Goal: Task Accomplishment & Management: Complete application form

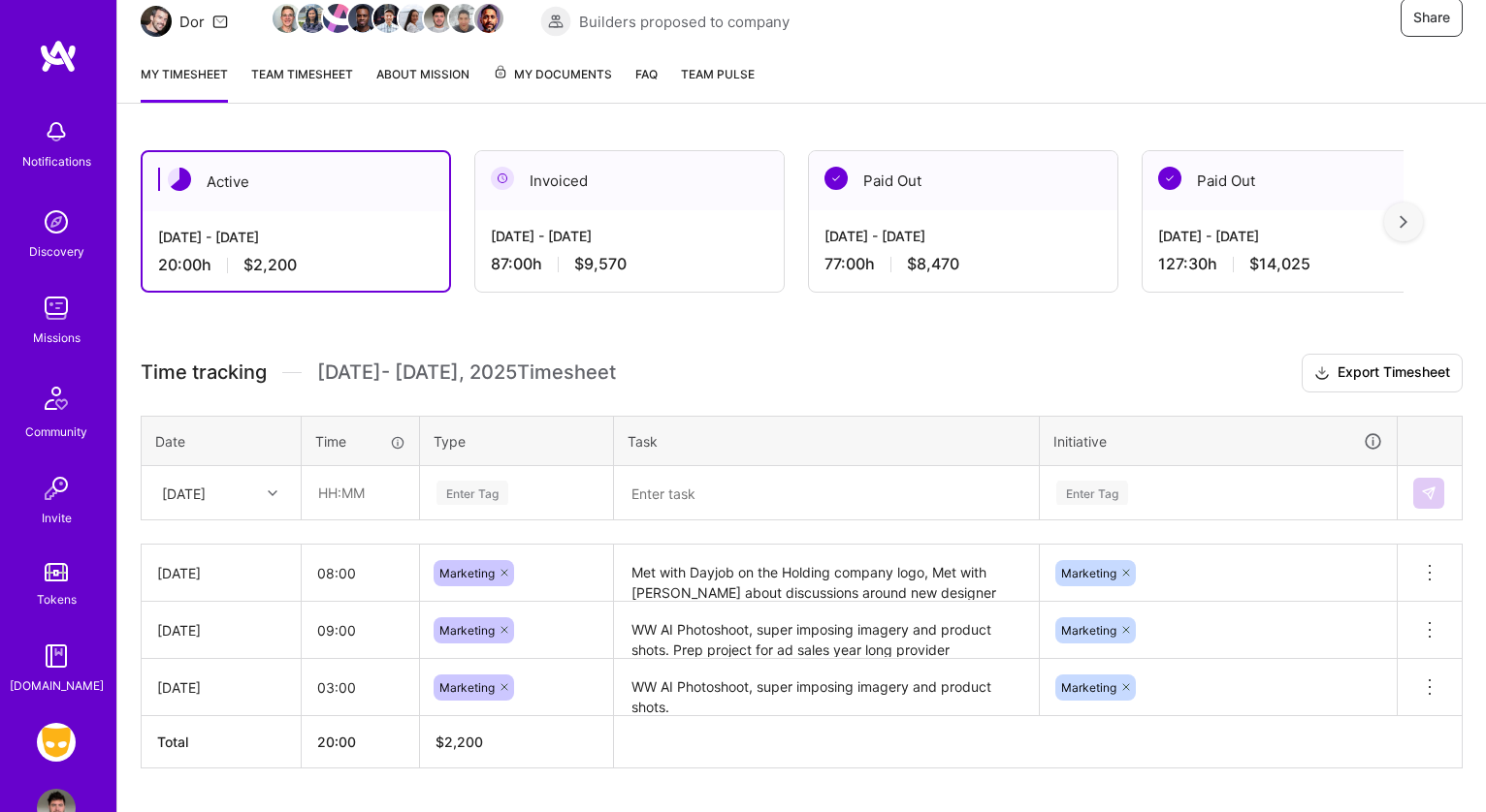
scroll to position [257, 0]
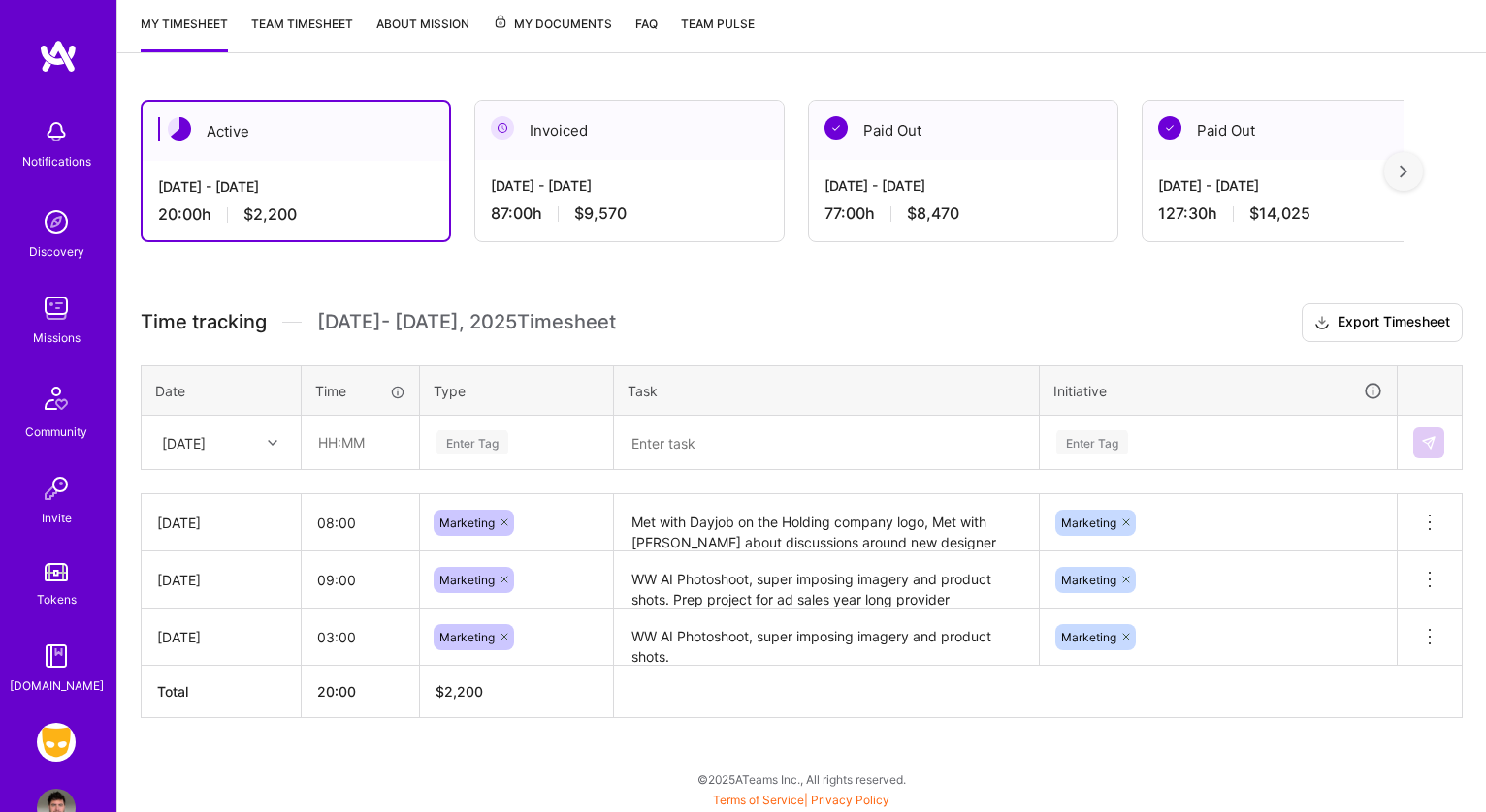
click at [267, 446] on div at bounding box center [274, 443] width 30 height 25
click at [222, 596] on div "[DATE]" at bounding box center [221, 605] width 157 height 36
click at [353, 435] on input "text" at bounding box center [360, 442] width 115 height 52
type input "09:00"
click at [464, 440] on div "Enter Tag" at bounding box center [472, 442] width 71 height 30
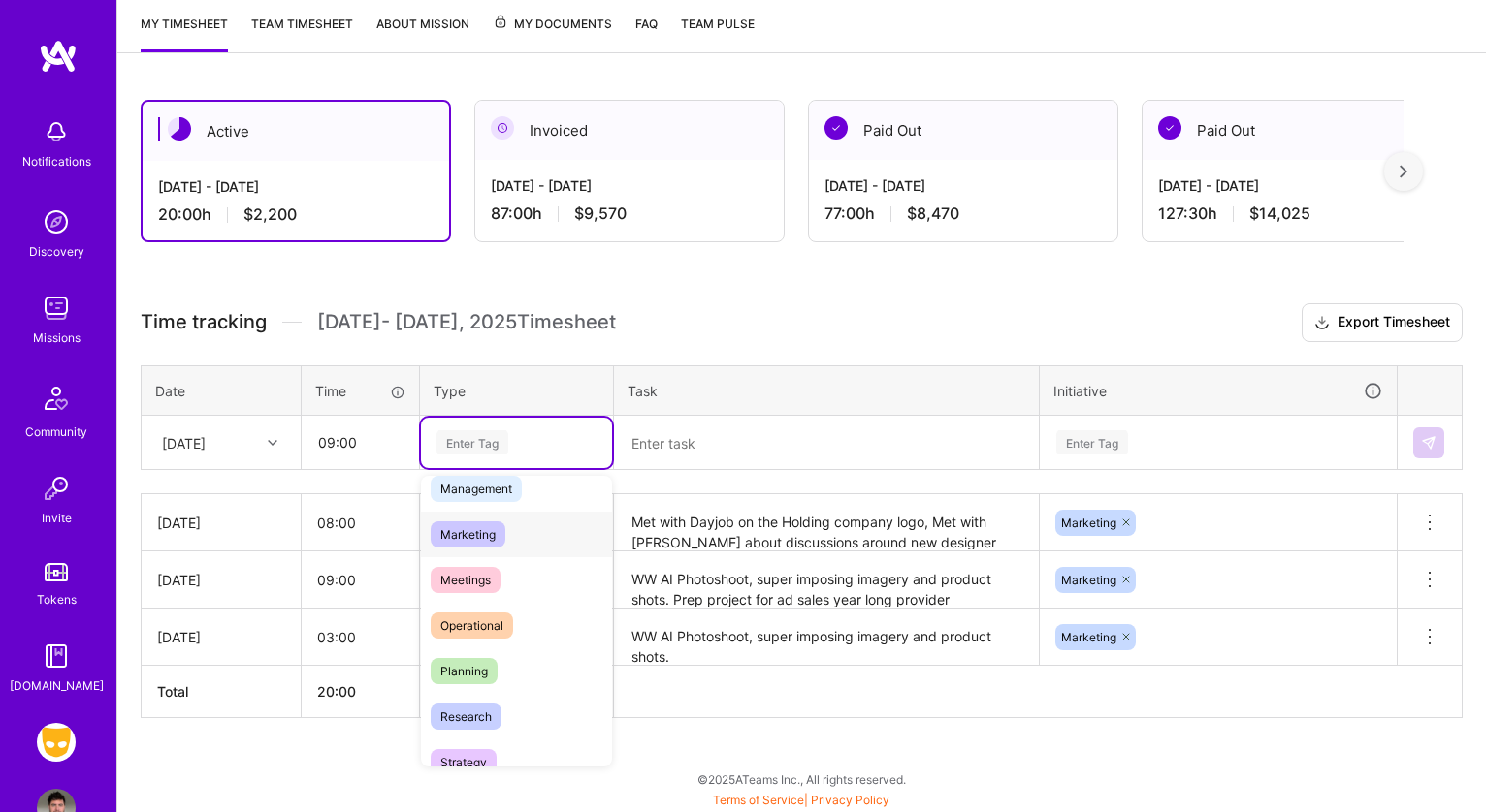
scroll to position [249, 0]
click at [474, 536] on span "Marketing" at bounding box center [468, 530] width 74 height 26
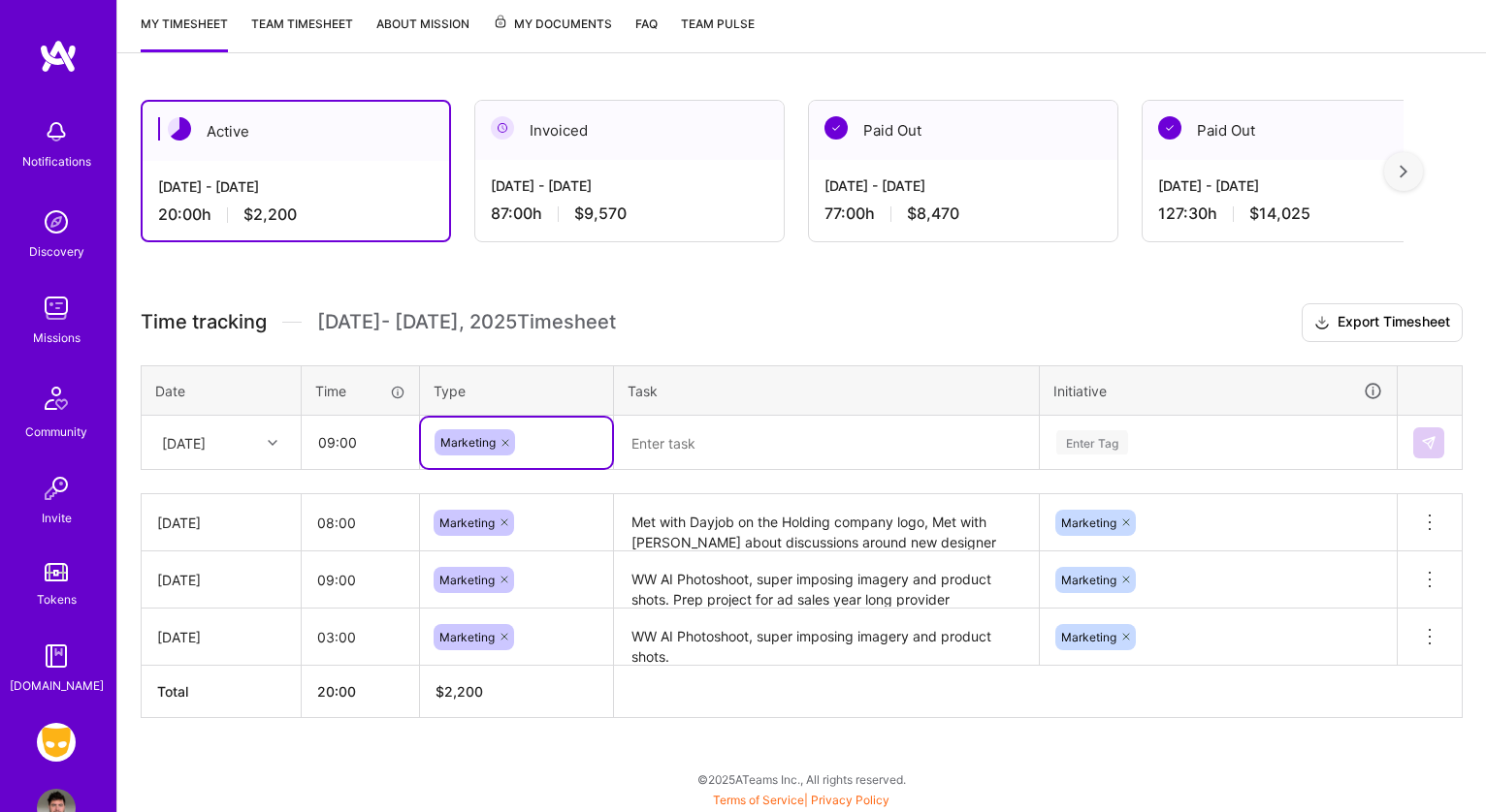
click at [716, 435] on textarea at bounding box center [826, 443] width 421 height 51
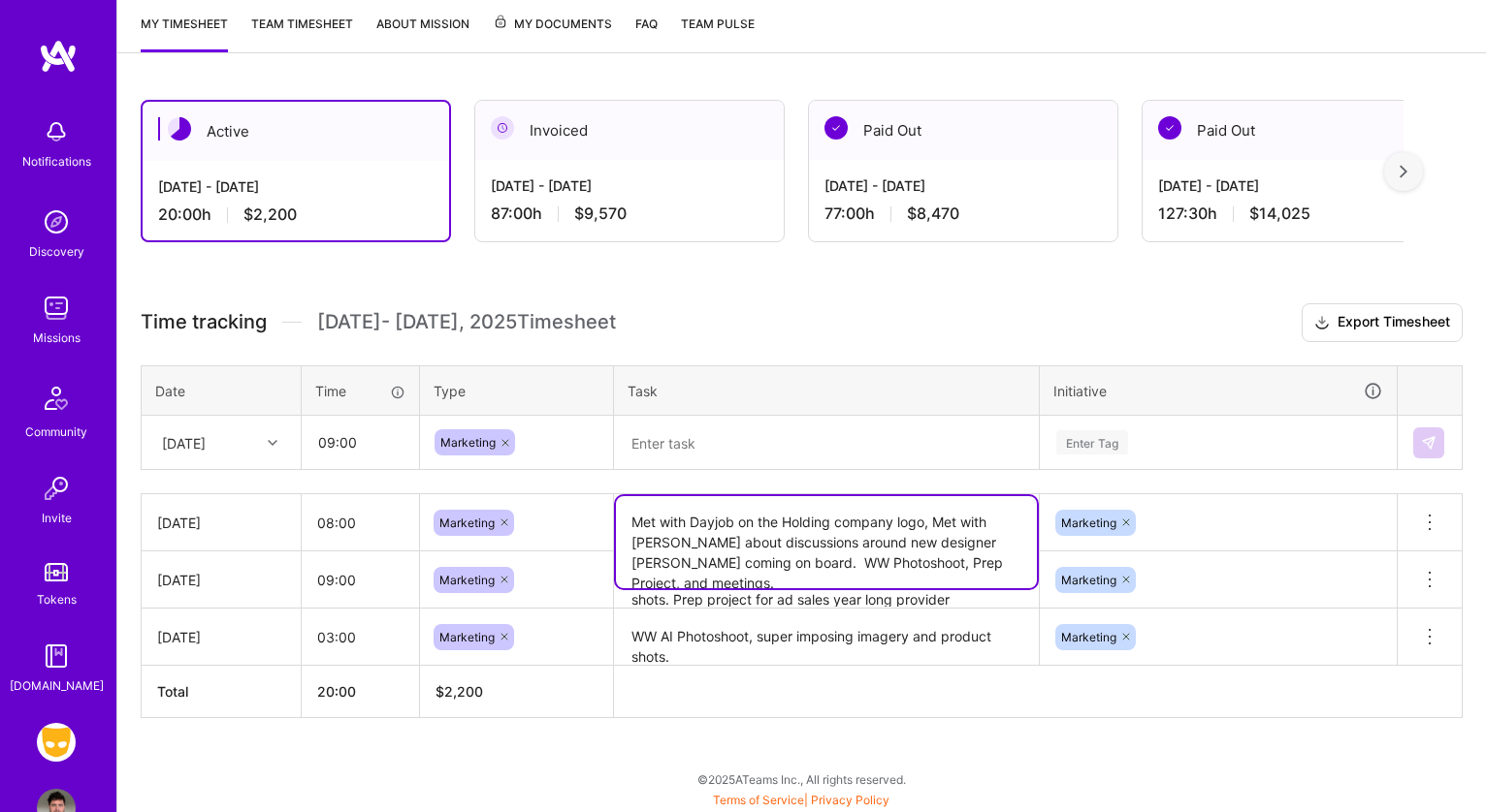
click at [700, 530] on textarea "Met with Dayjob on the Holding company logo, Met with [PERSON_NAME] about discu…" at bounding box center [826, 543] width 421 height 92
click at [680, 449] on textarea at bounding box center [826, 443] width 421 height 52
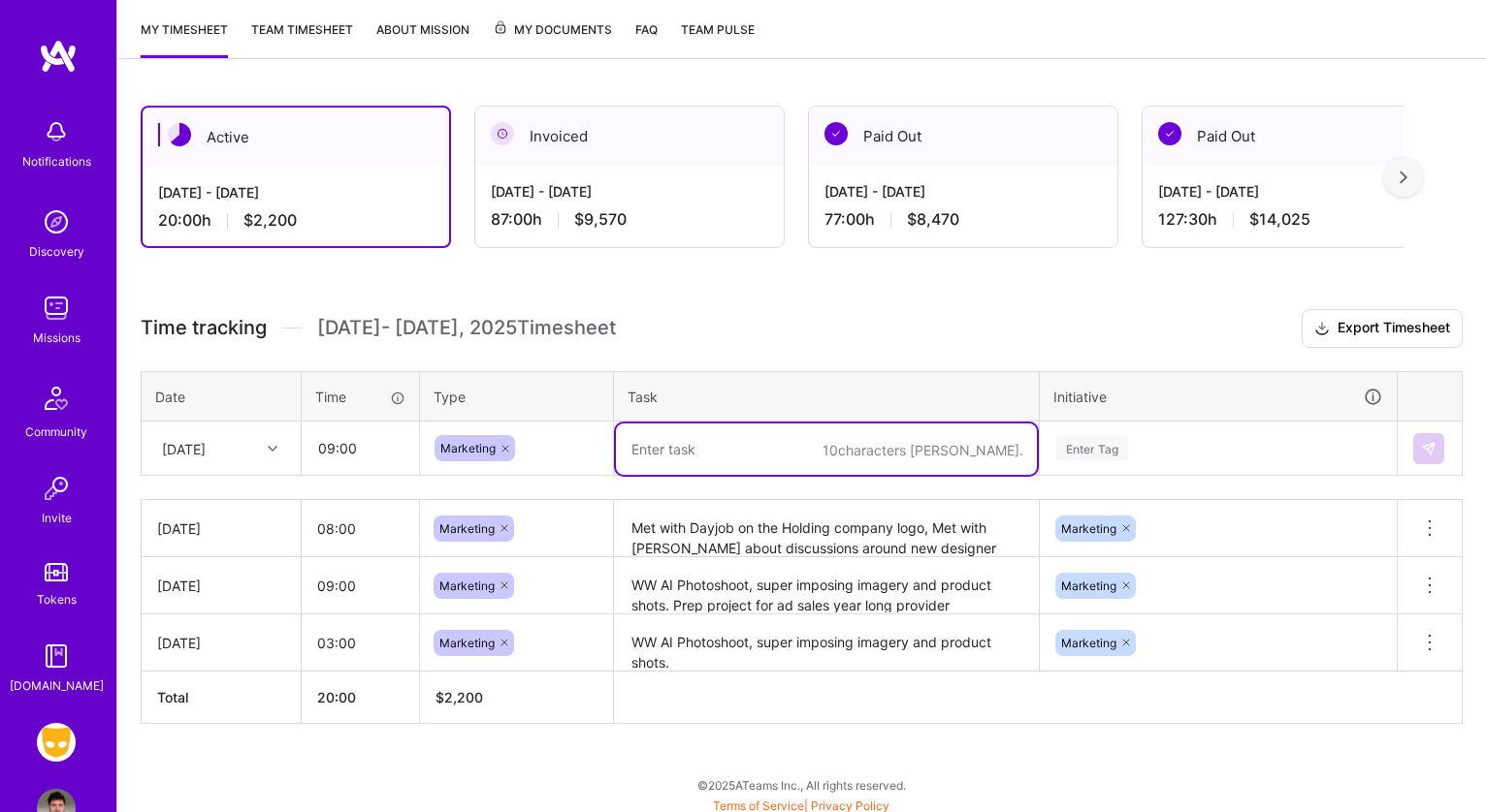
scroll to position [250, 0]
click at [1091, 447] on div "Enter Tag" at bounding box center [1218, 450] width 355 height 51
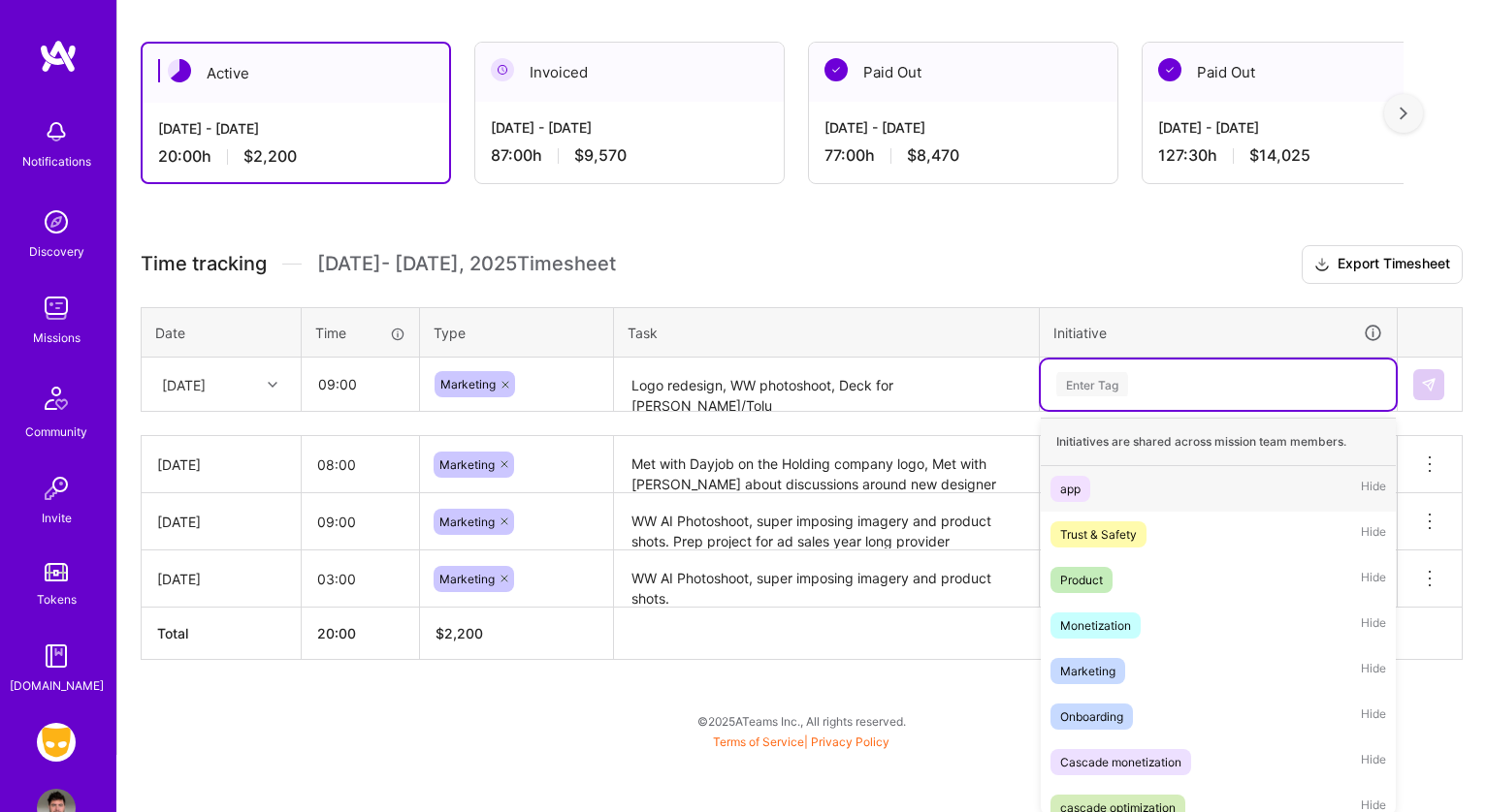
scroll to position [317, 0]
click at [1109, 673] on div "Marketing" at bounding box center [1088, 669] width 56 height 20
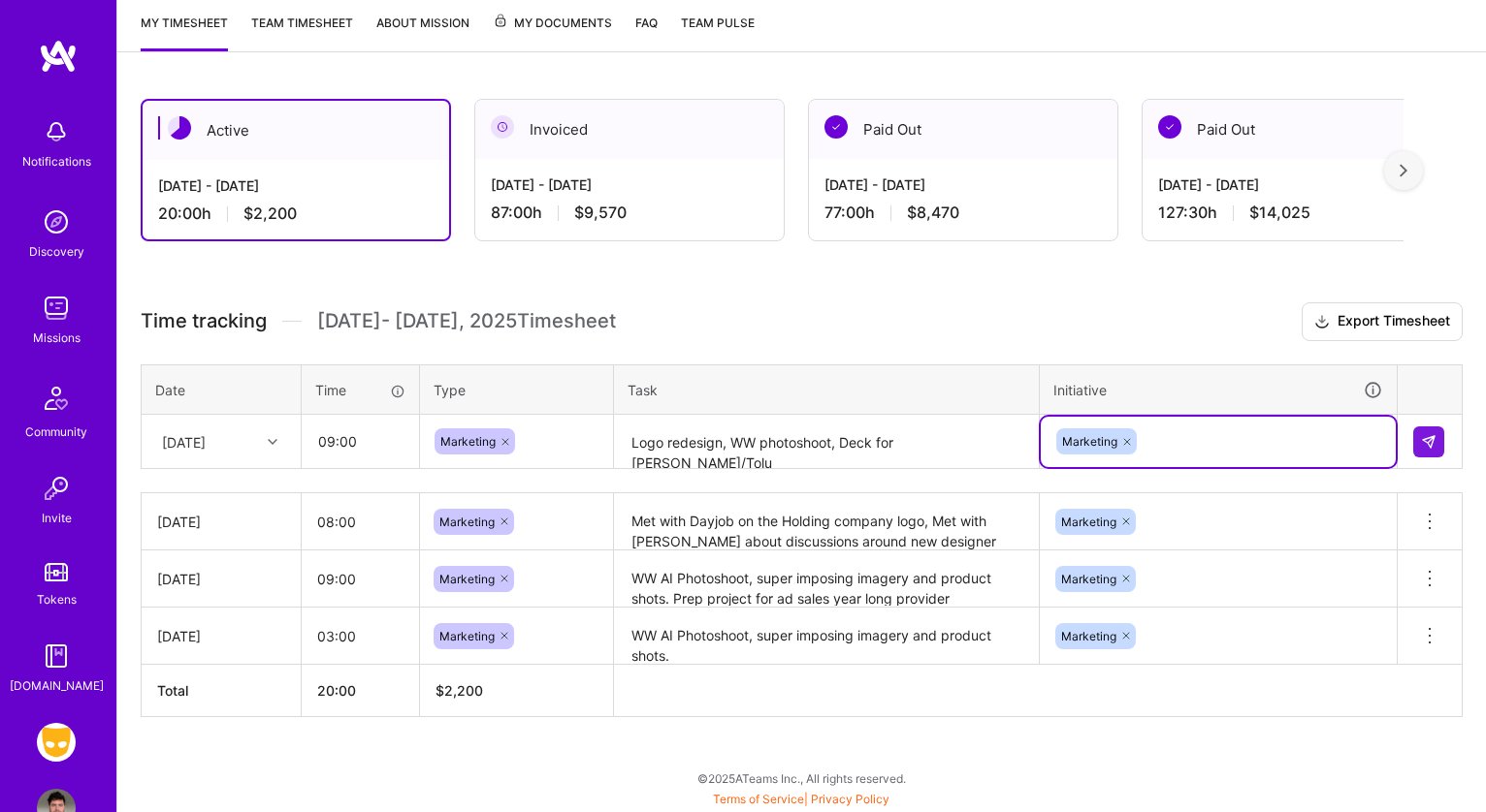
scroll to position [257, 0]
click at [989, 459] on textarea "Logo redesign, WW photoshoot, Deck for [PERSON_NAME]/Tolu" at bounding box center [826, 443] width 421 height 52
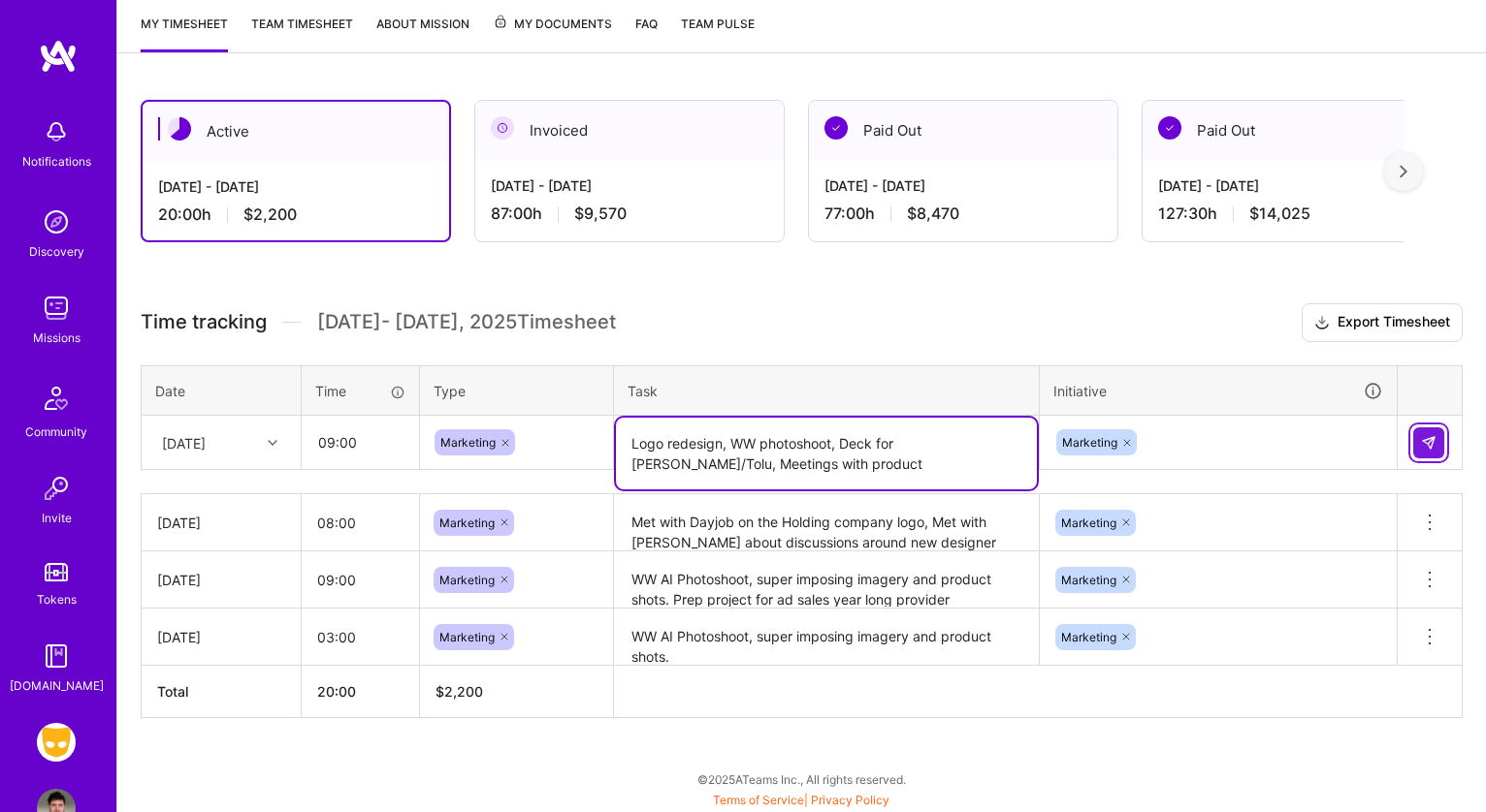
type textarea "Logo redesign, WW photoshoot, Deck for [PERSON_NAME]/Tolu, Meetings with product"
click at [1424, 451] on button at bounding box center [1428, 443] width 31 height 31
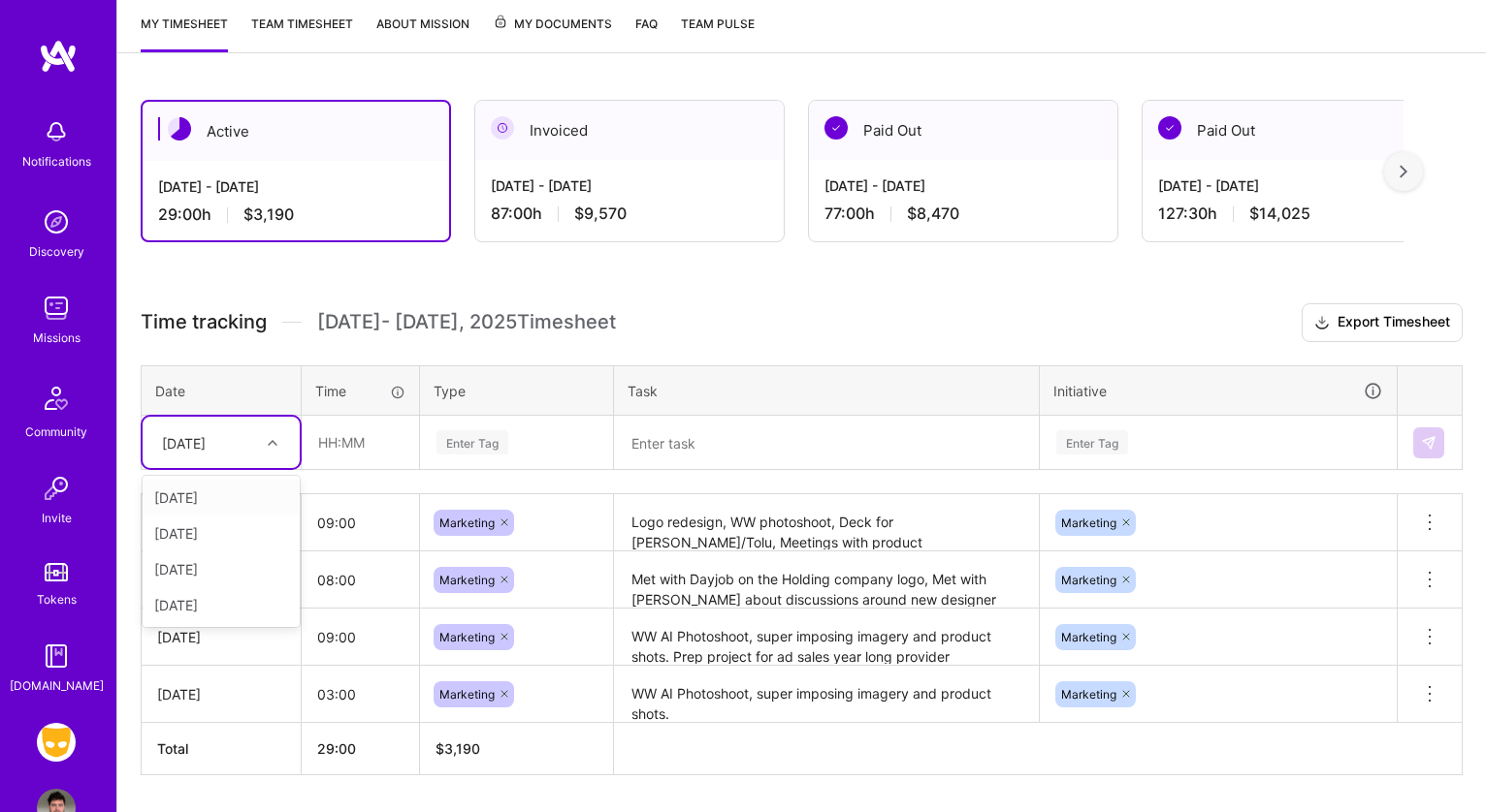
click at [258, 450] on div "[DATE]" at bounding box center [206, 442] width 107 height 32
click at [232, 601] on div "[DATE]" at bounding box center [221, 605] width 157 height 36
click at [336, 445] on input "text" at bounding box center [360, 442] width 115 height 52
type input "08:00"
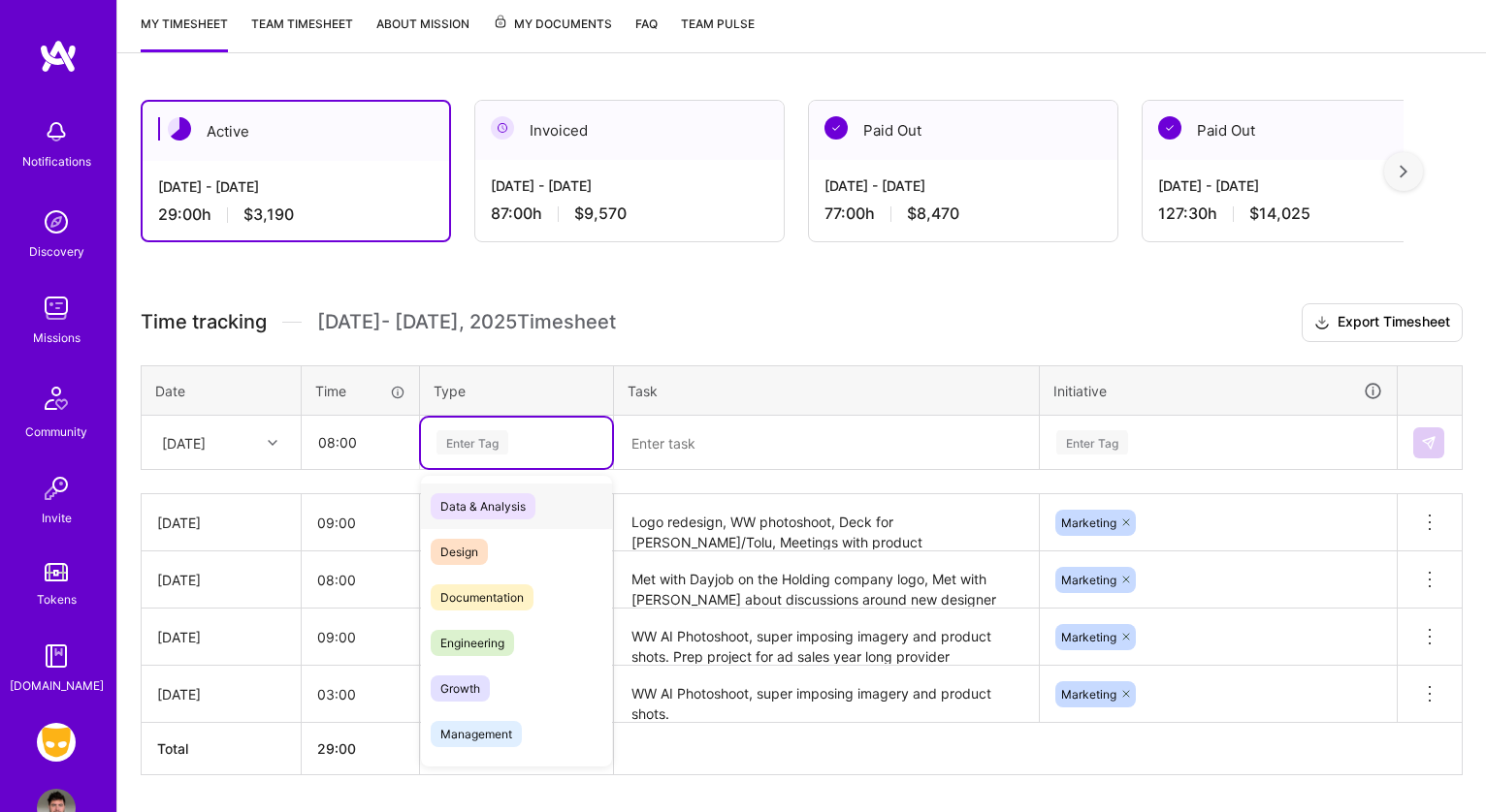
click at [478, 450] on div "Enter Tag" at bounding box center [472, 442] width 71 height 30
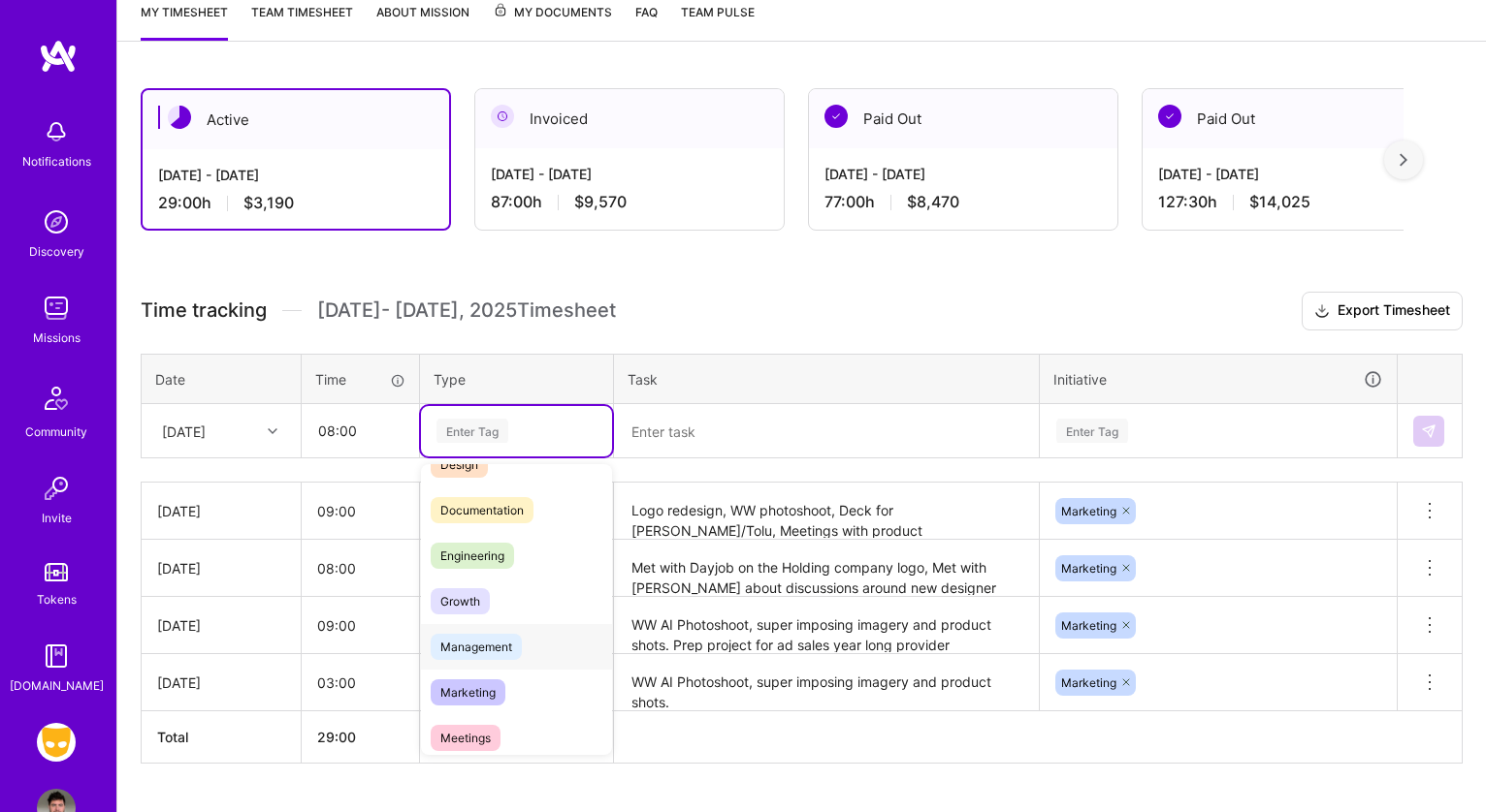
scroll to position [278, 0]
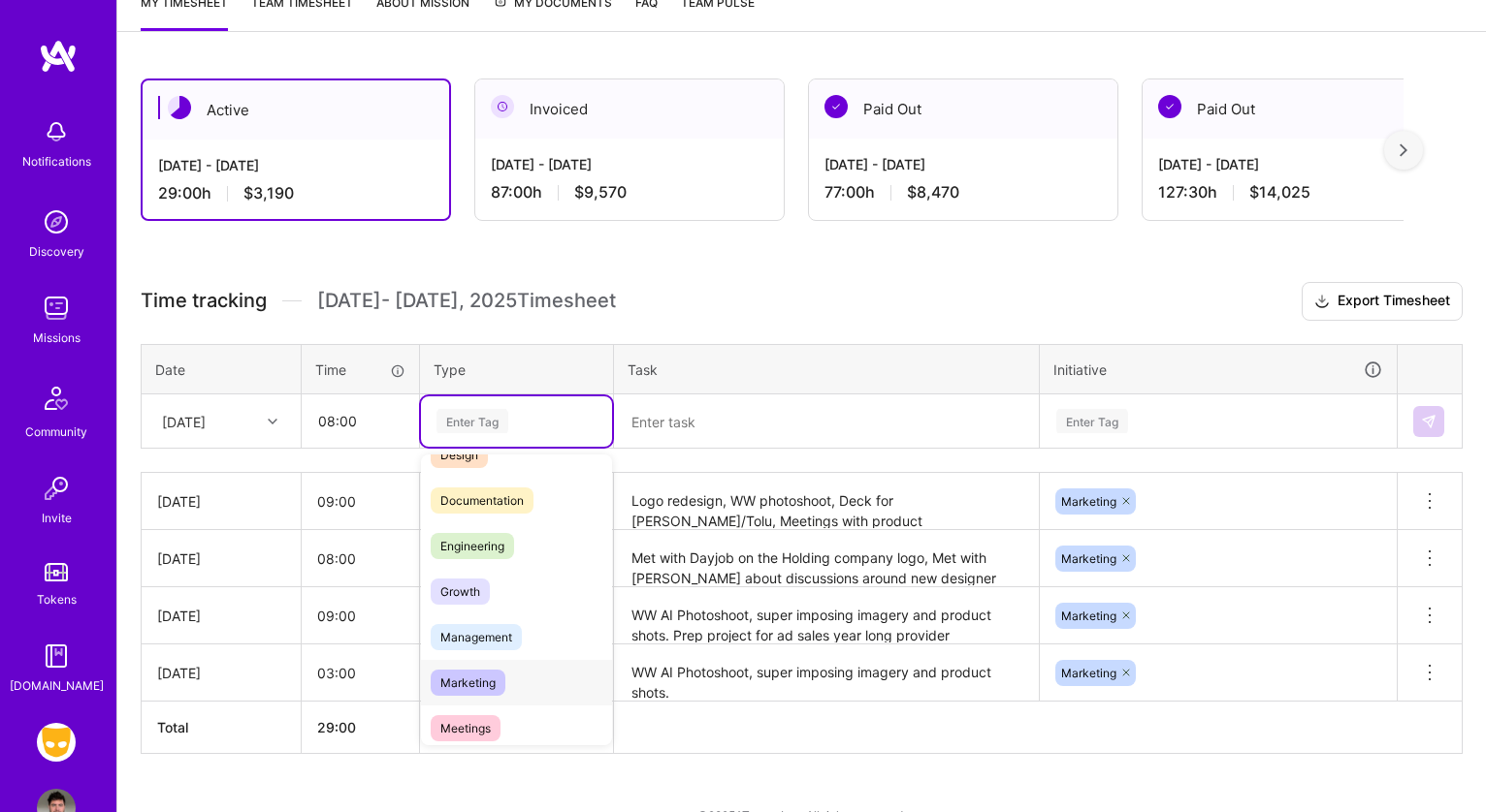
click at [499, 665] on div "Marketing" at bounding box center [516, 682] width 191 height 46
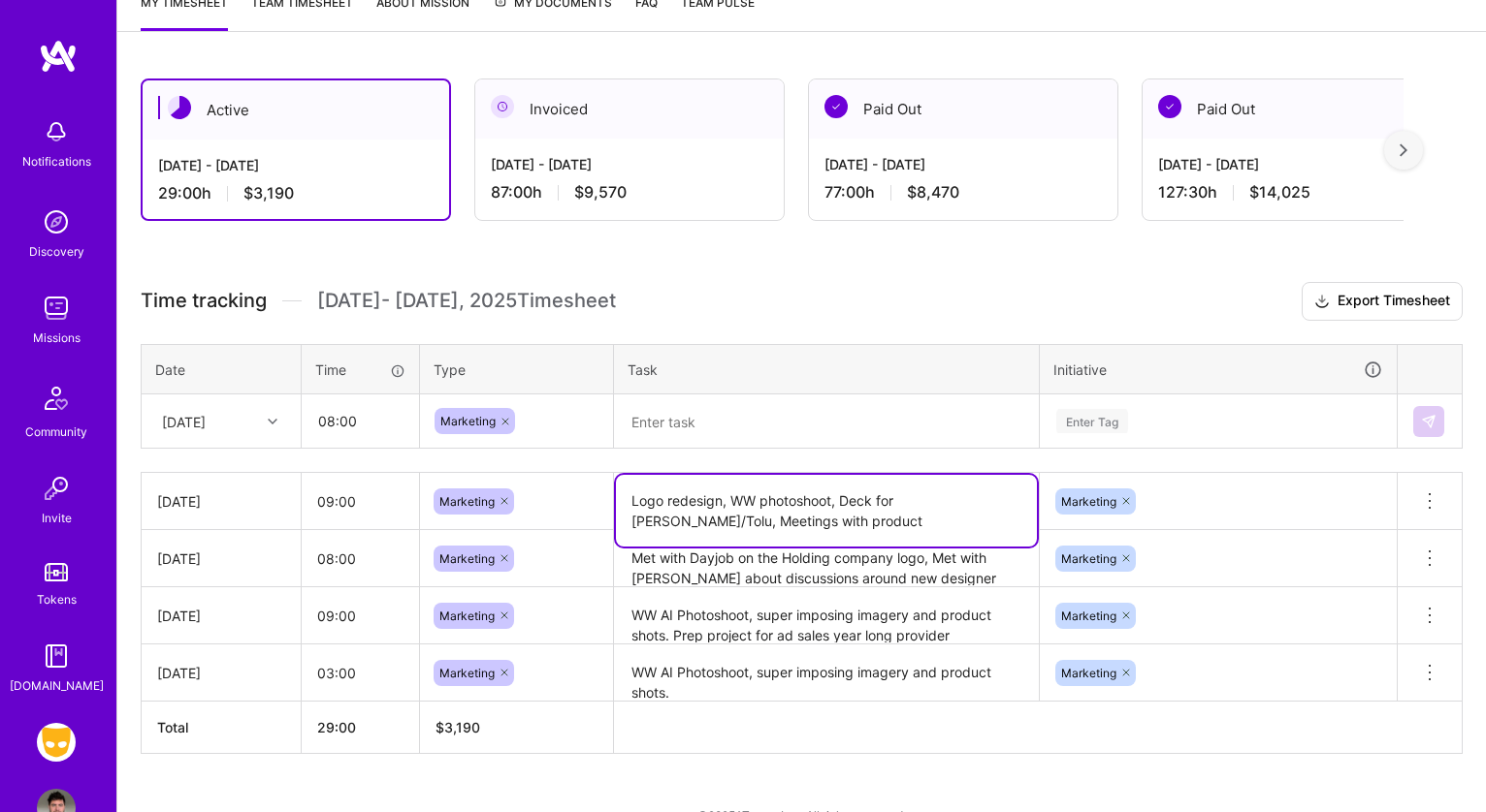
click at [701, 513] on textarea "Logo redesign, WW photoshoot, Deck for [PERSON_NAME]/Tolu, Meetings with product" at bounding box center [826, 510] width 421 height 71
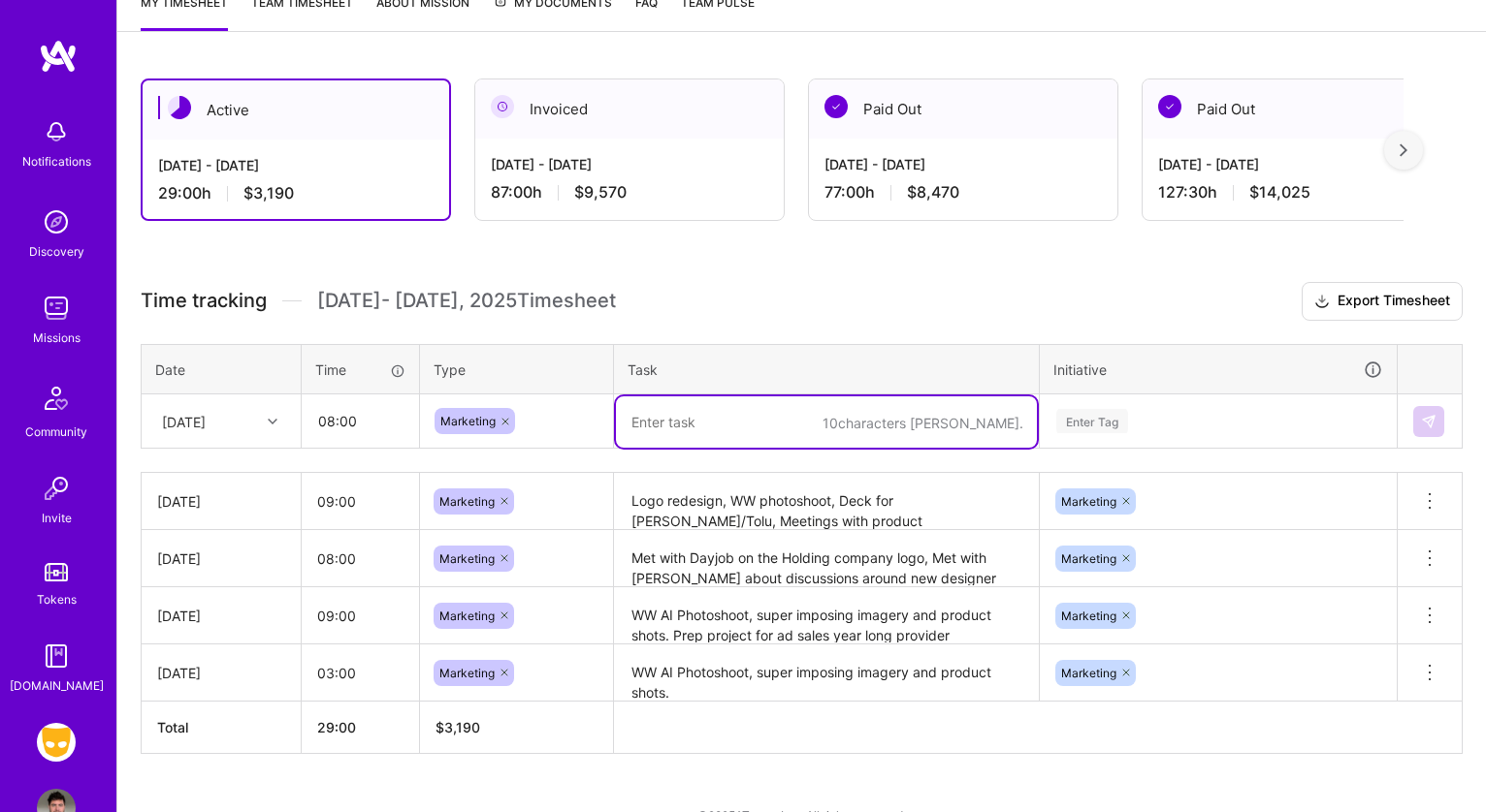
click at [661, 435] on textarea at bounding box center [826, 422] width 421 height 52
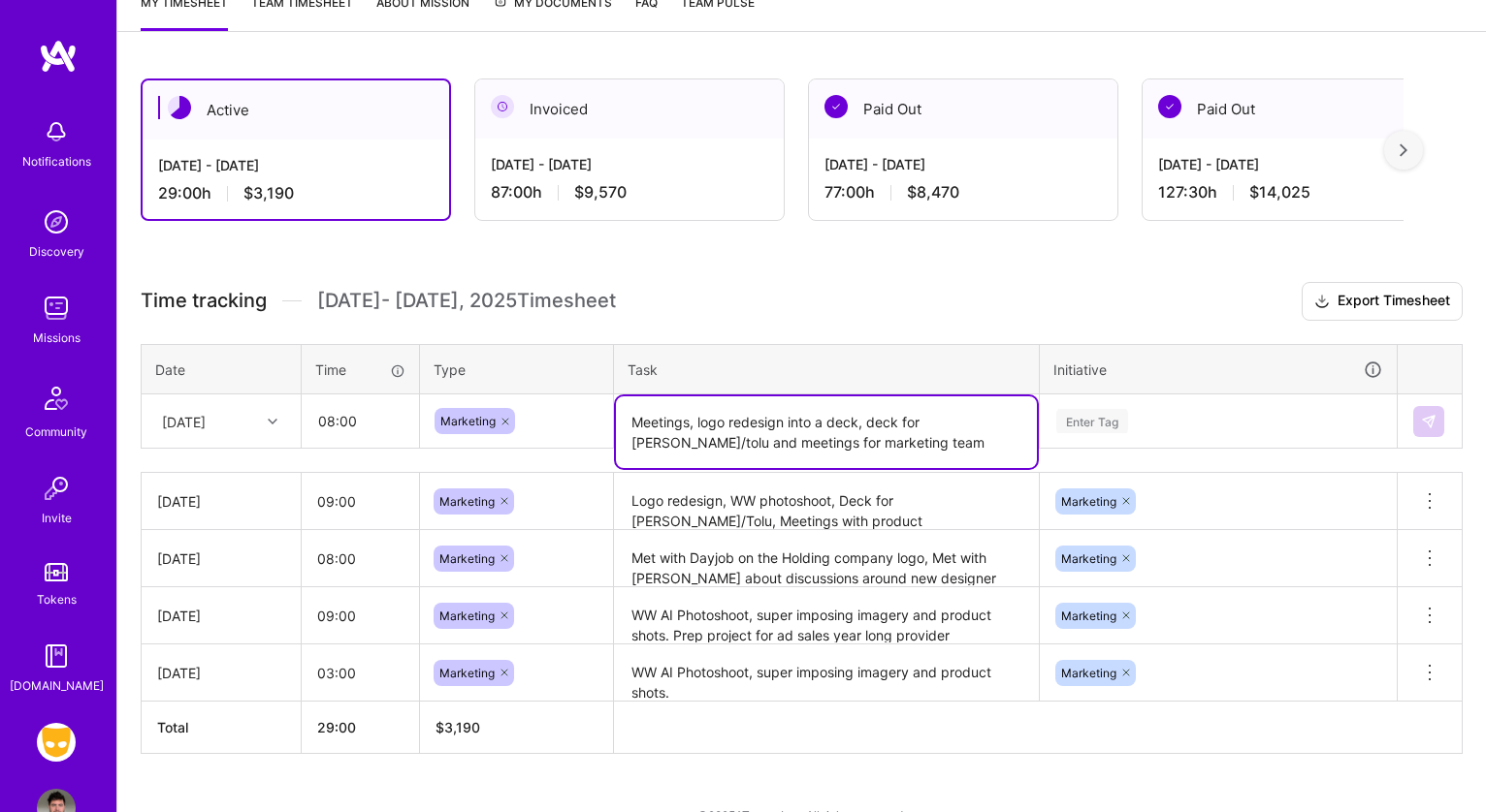
type textarea "Meetings, logo redesign into a deck, deck for [PERSON_NAME]/tolu and meetings f…"
click at [1172, 408] on div "Enter Tag" at bounding box center [1218, 422] width 355 height 51
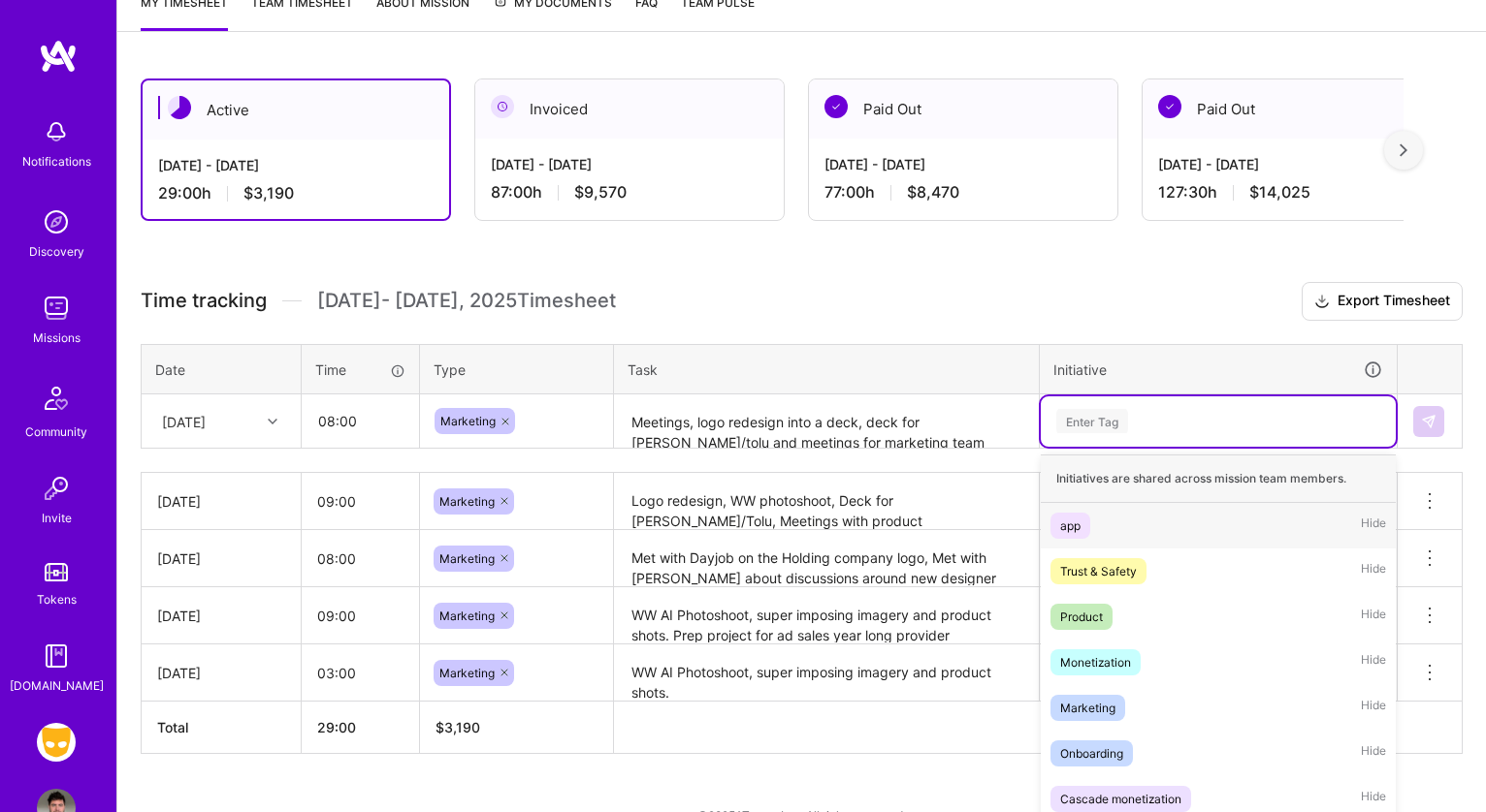
scroll to position [317, 0]
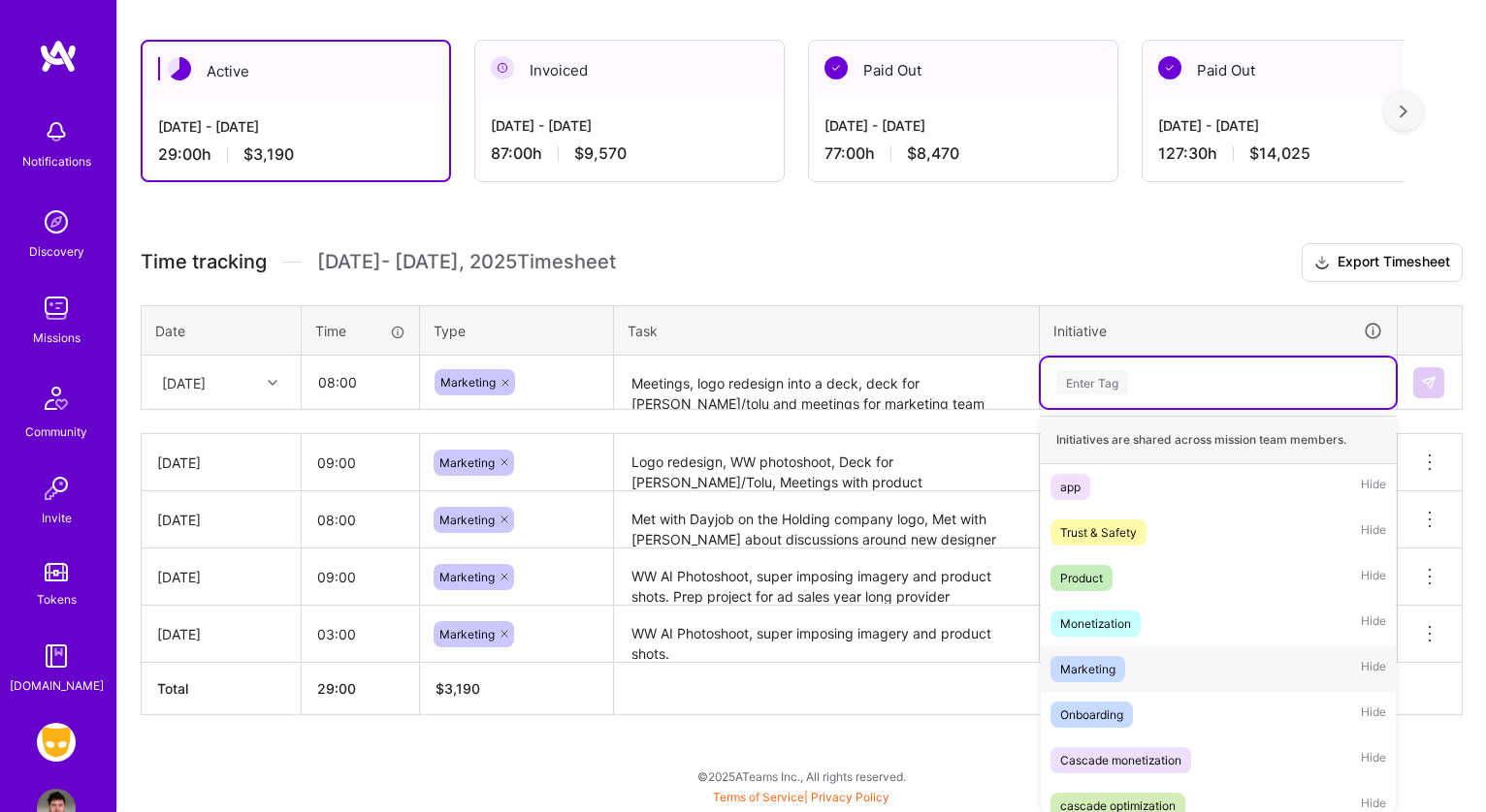
click at [1100, 672] on div "Marketing" at bounding box center [1088, 669] width 56 height 20
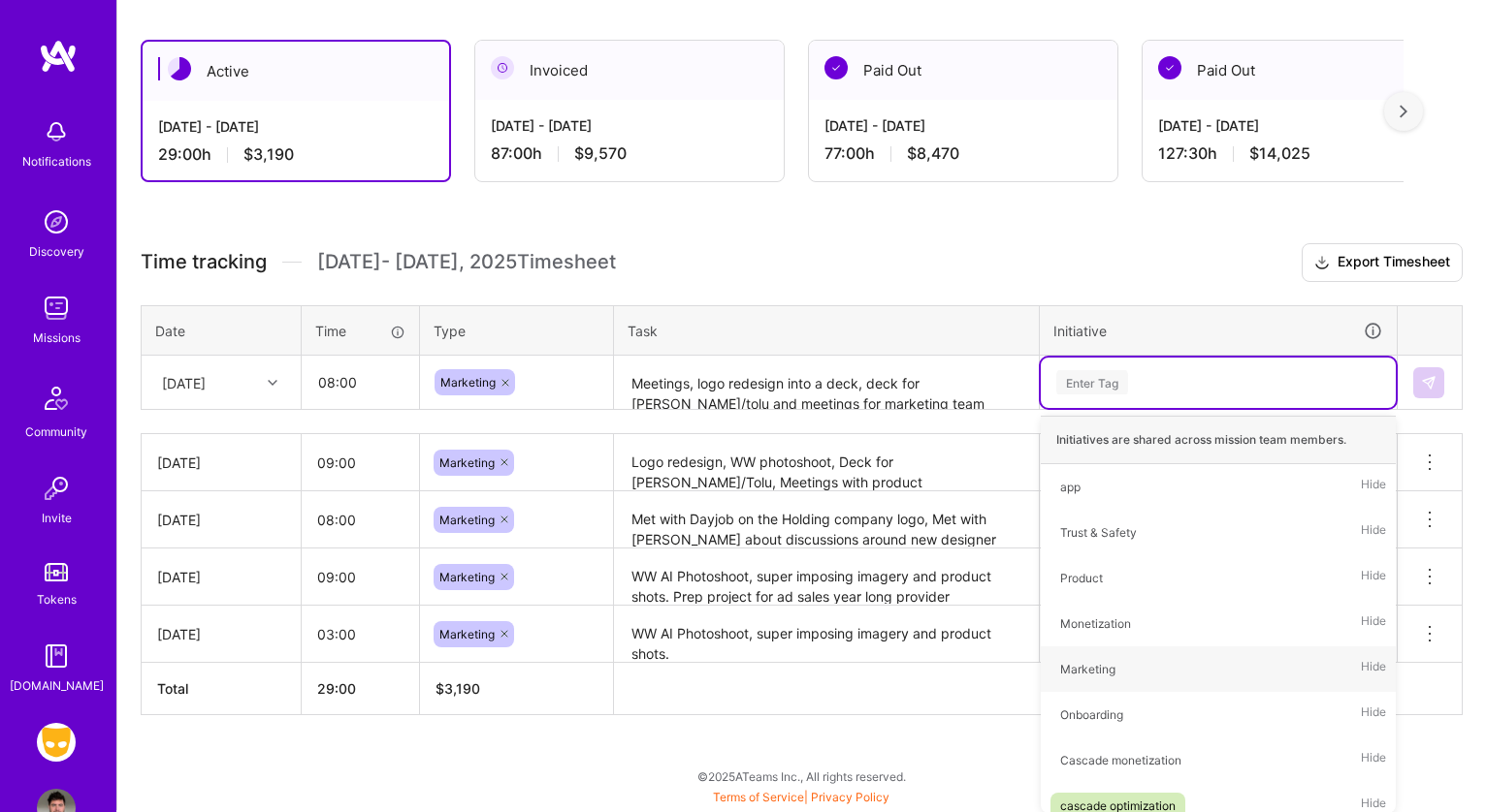
scroll to position [314, 0]
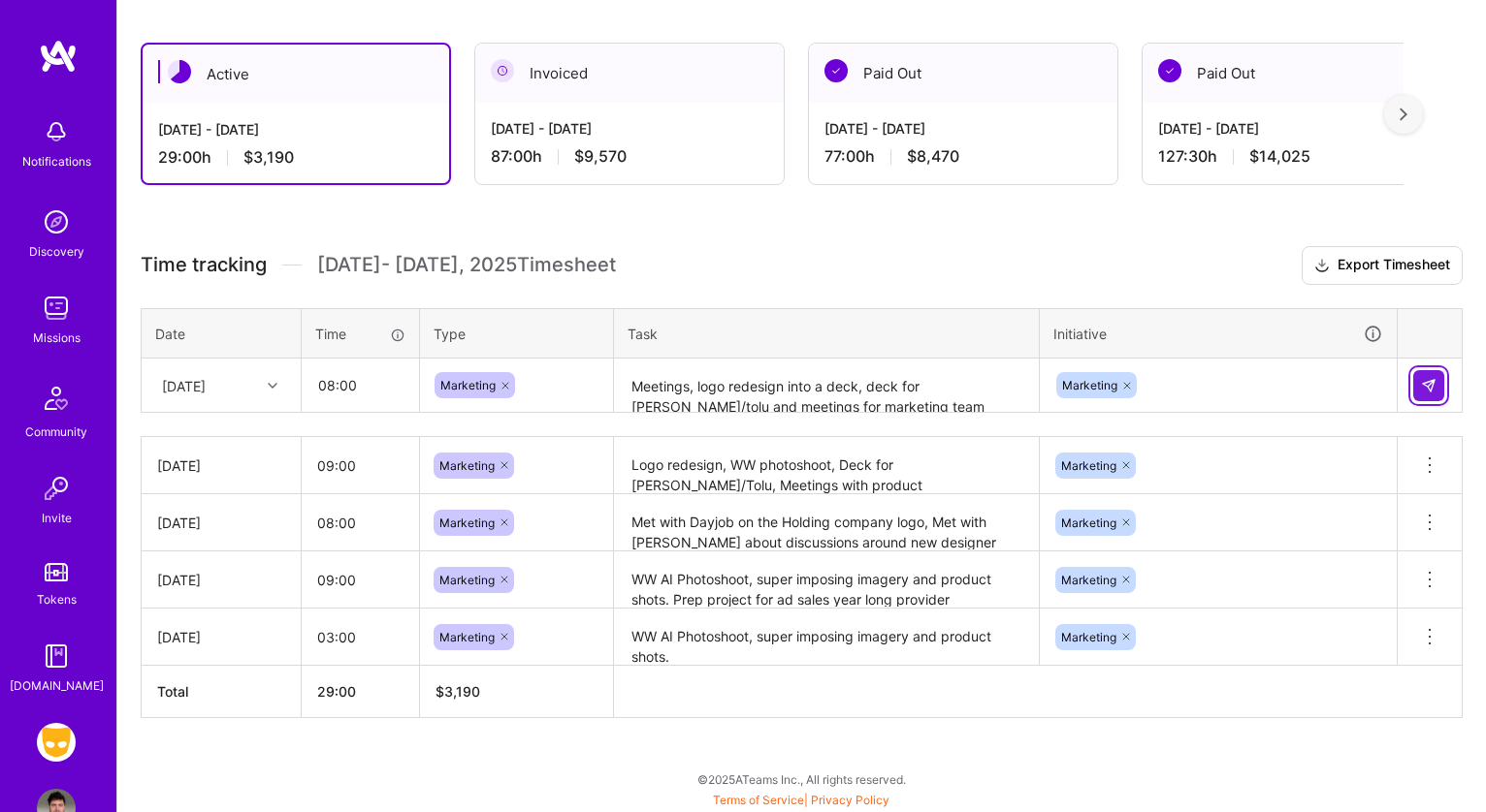
click at [1431, 378] on img at bounding box center [1428, 386] width 16 height 16
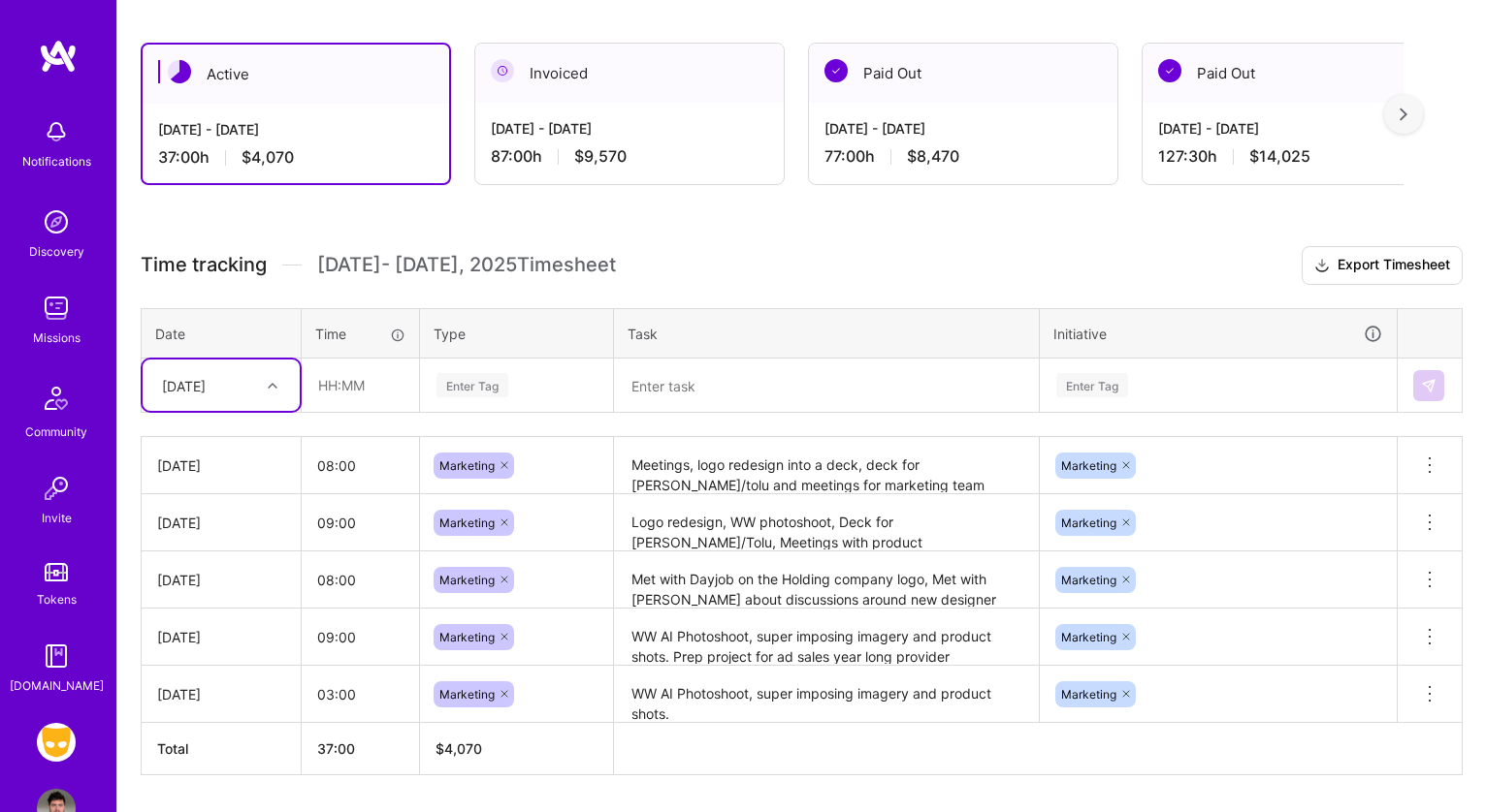
scroll to position [371, 0]
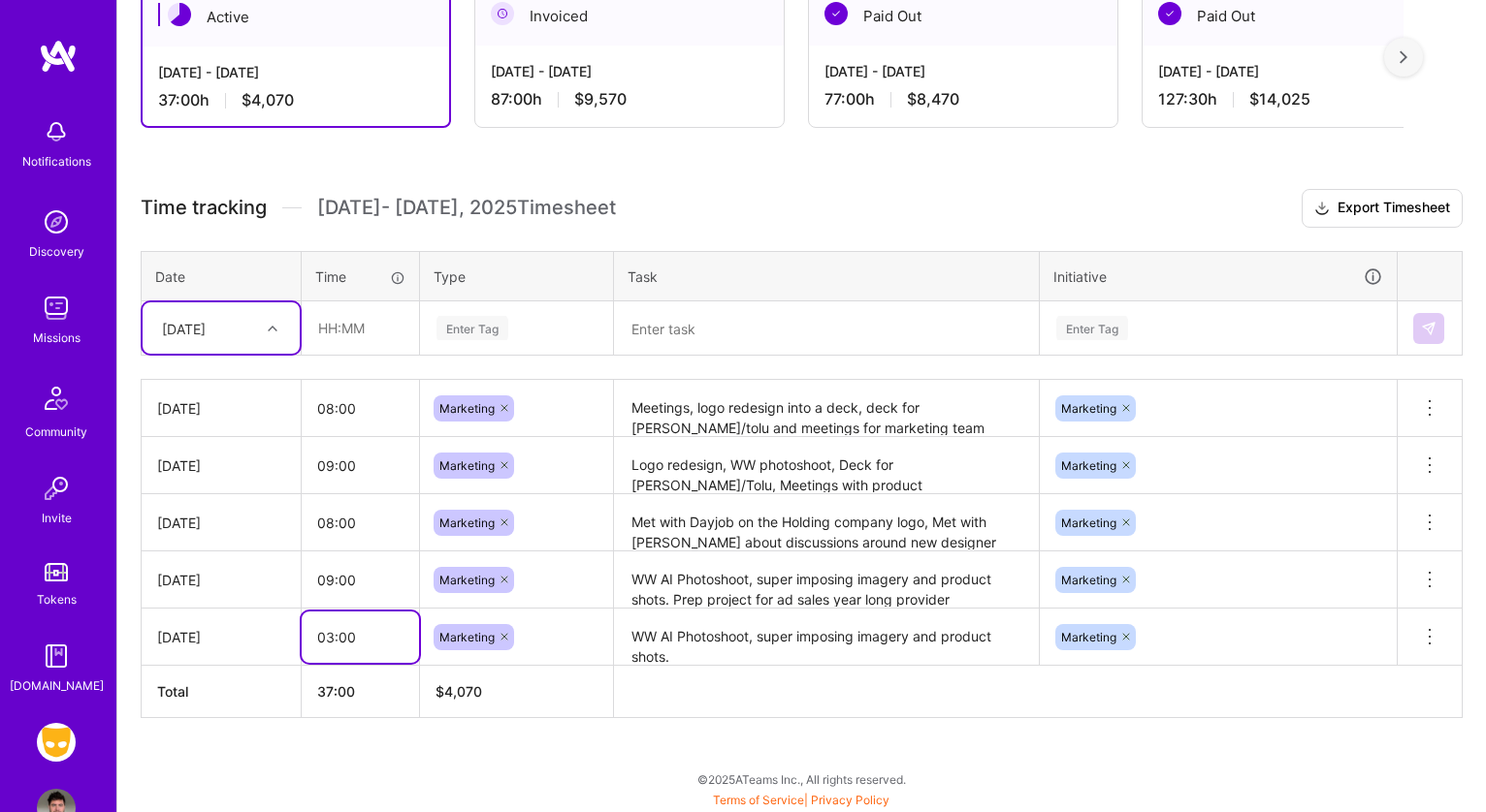
click at [351, 635] on input "03:00" at bounding box center [360, 637] width 117 height 52
click at [324, 637] on input "03:00" at bounding box center [360, 637] width 117 height 52
type input "05:00"
click at [333, 205] on span "[DATE] - [DATE] Timesheet" at bounding box center [467, 208] width 299 height 24
click at [384, 666] on th "39:00" at bounding box center [360, 692] width 118 height 53
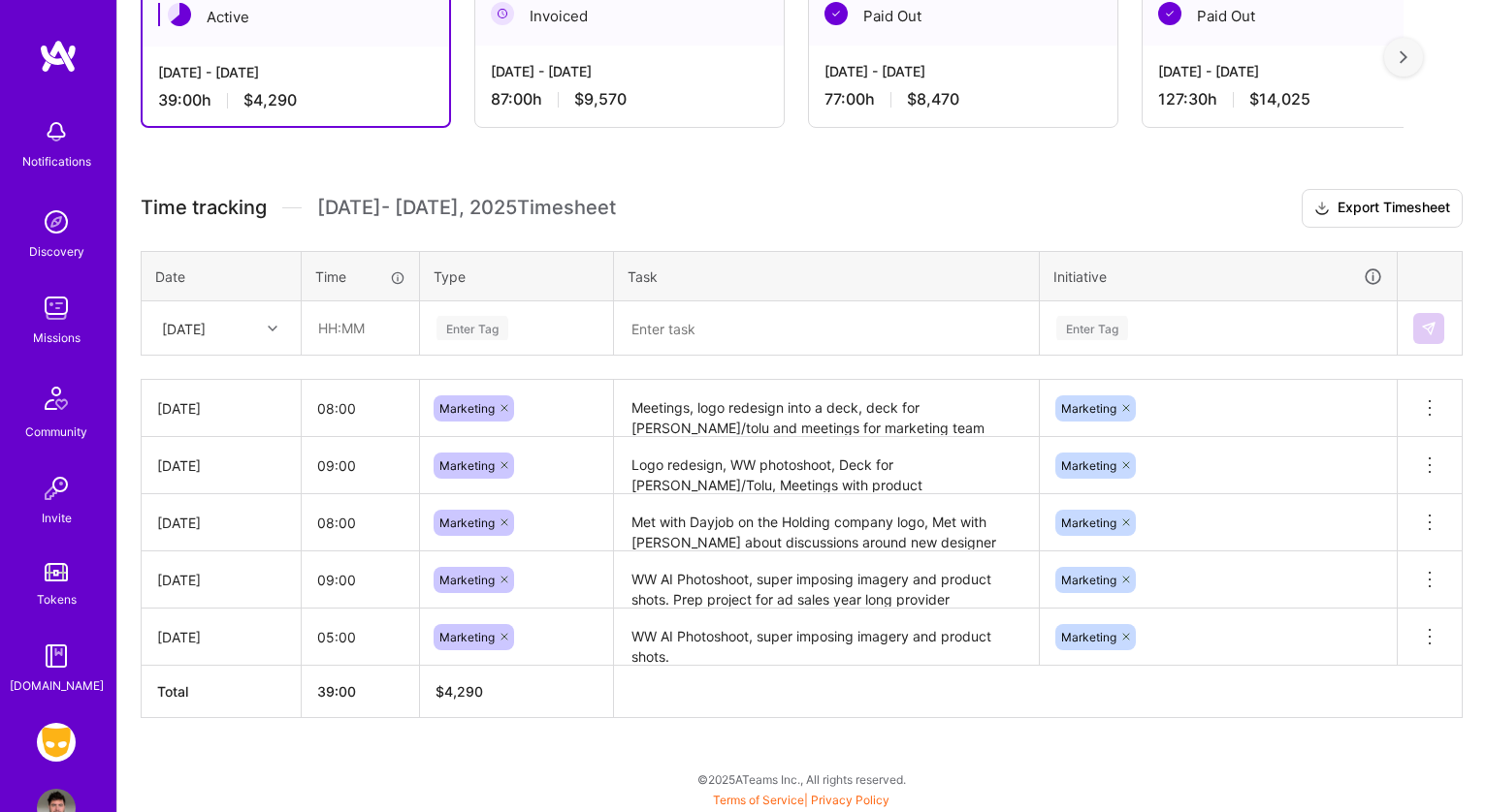
click at [740, 696] on th at bounding box center [1038, 692] width 848 height 53
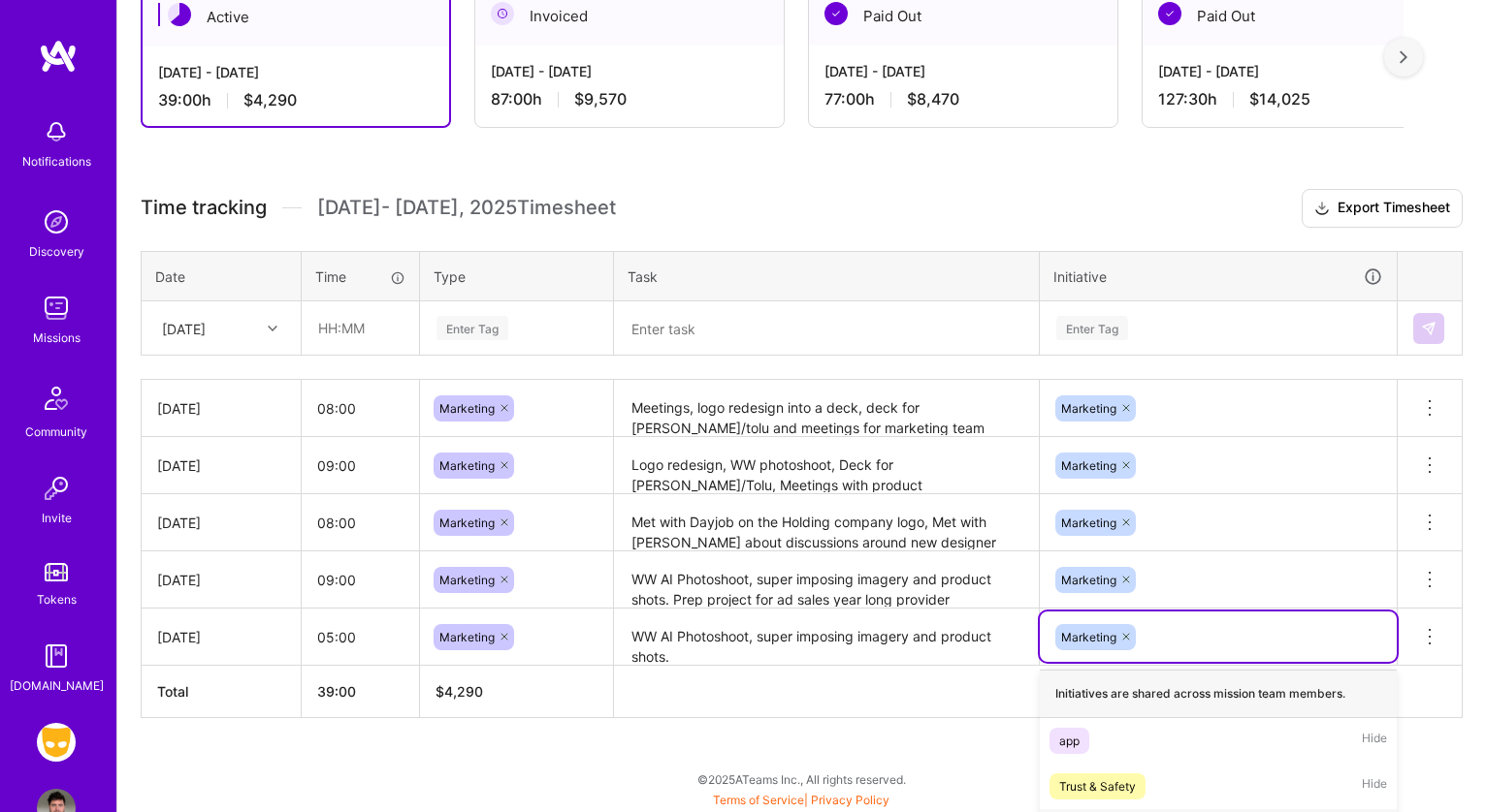
scroll to position [595, 0]
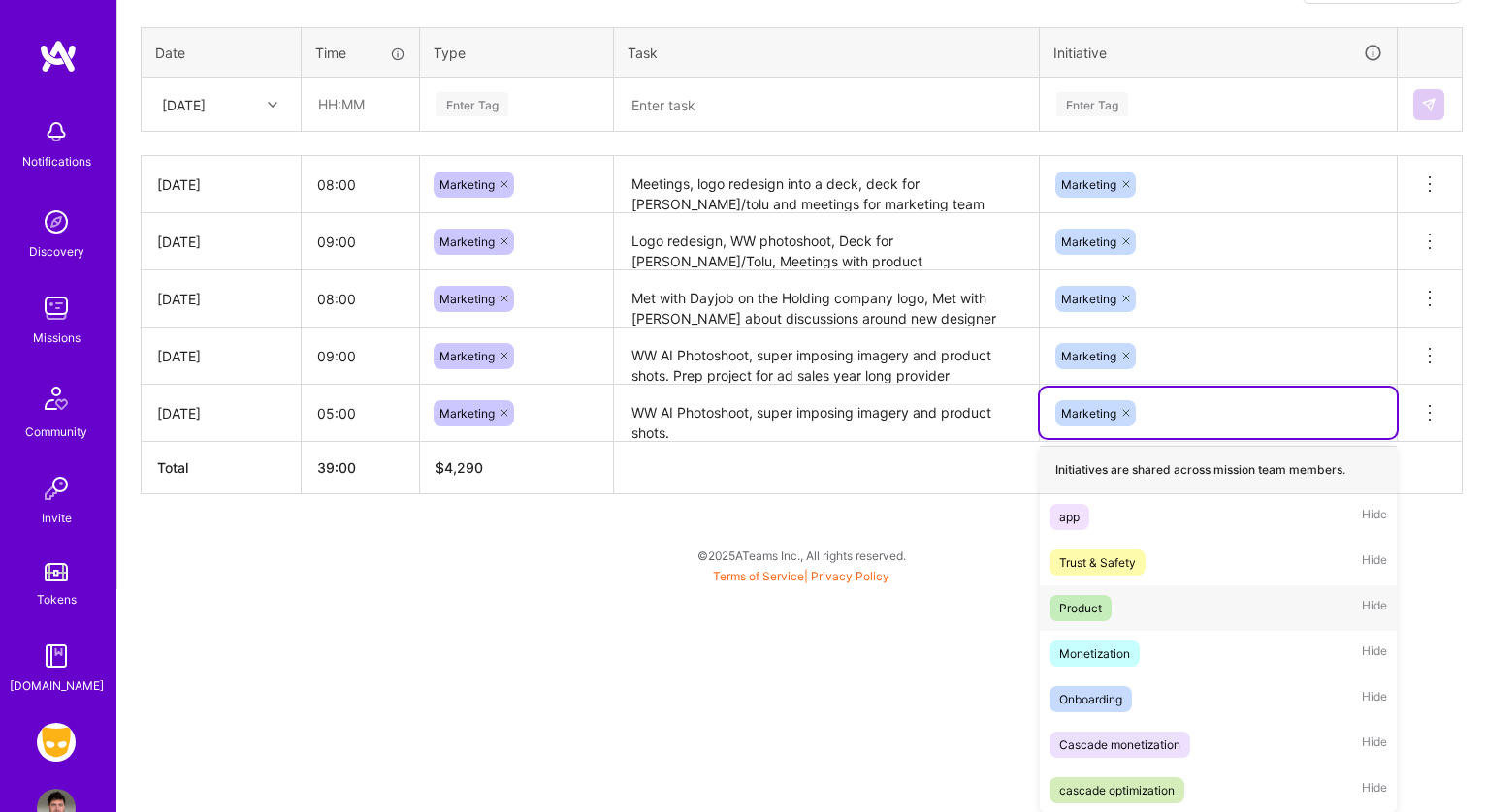
click at [1280, 438] on div "option Product focused, 3 of 8. 7 results available. Use Up and Down to choose …" at bounding box center [1218, 413] width 357 height 51
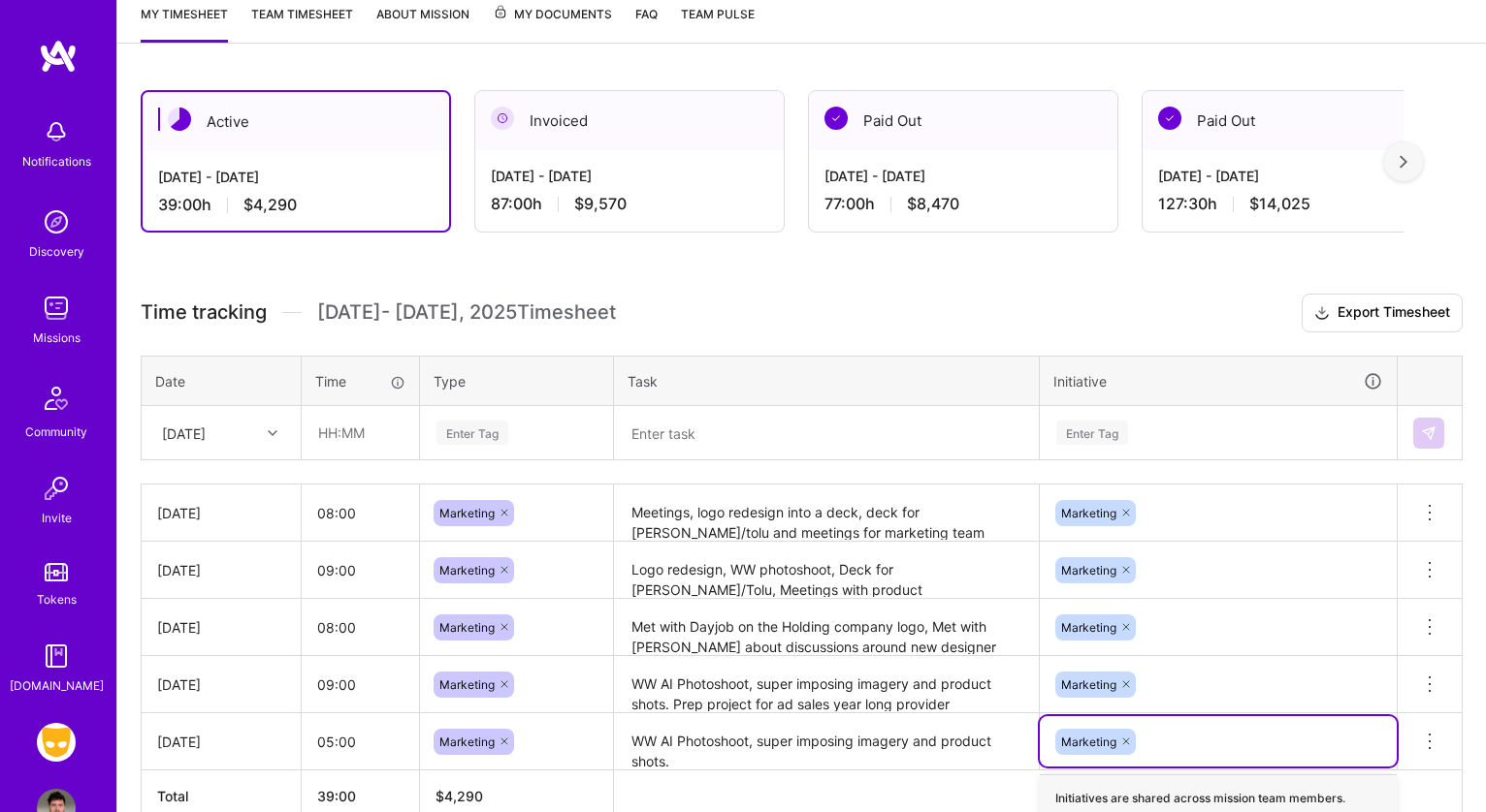
scroll to position [265, 0]
click at [541, 324] on span "[DATE] - [DATE] Timesheet" at bounding box center [467, 313] width 299 height 24
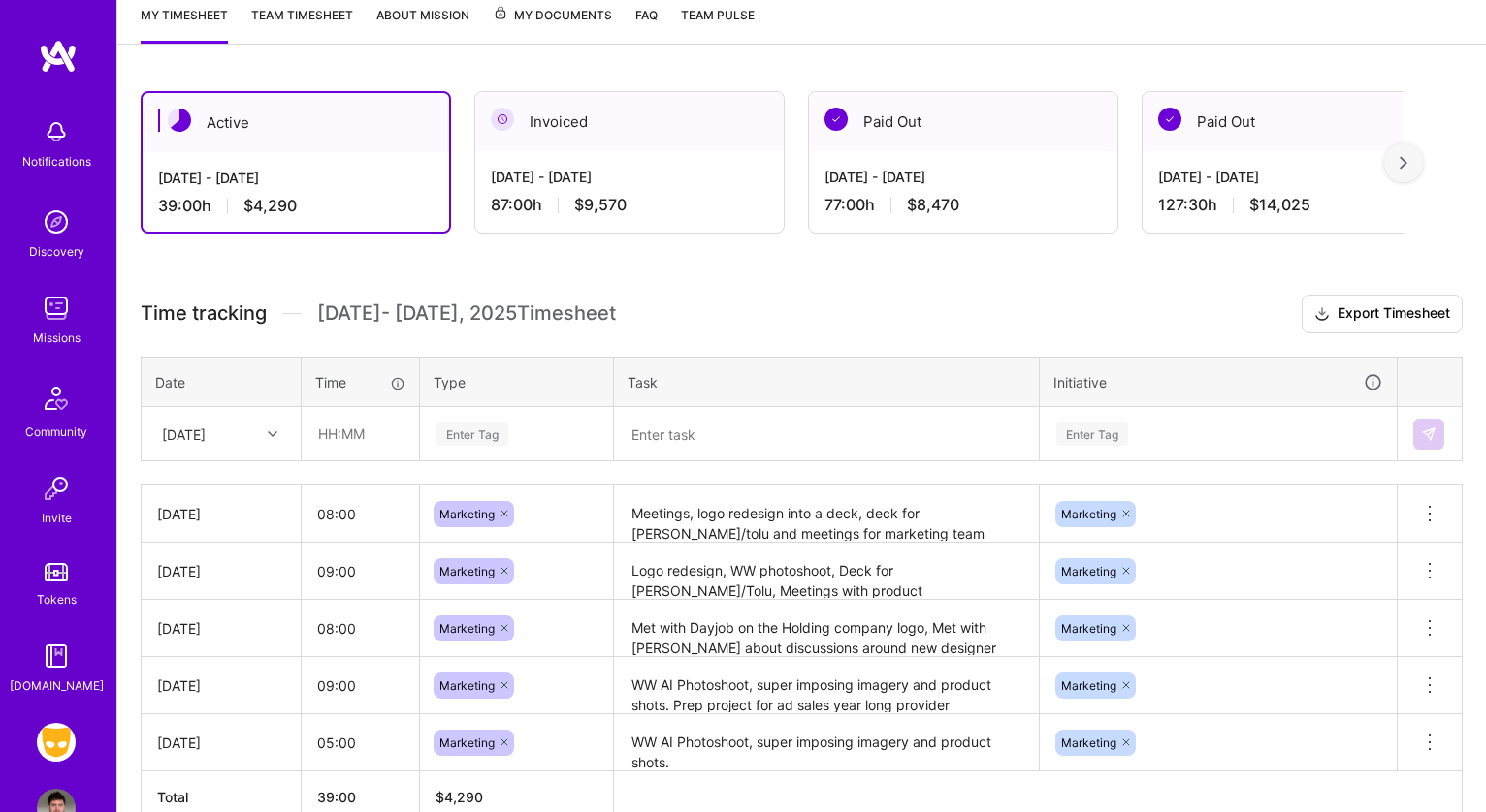
scroll to position [371, 0]
